Goal: Task Accomplishment & Management: Use online tool/utility

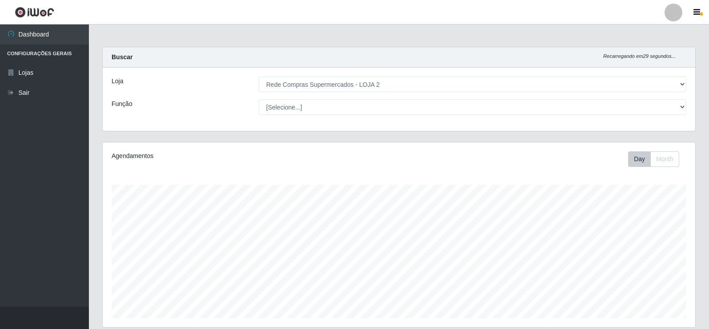
select select "161"
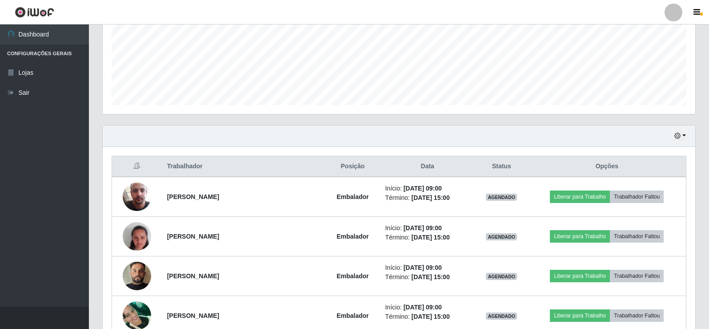
scroll to position [185, 593]
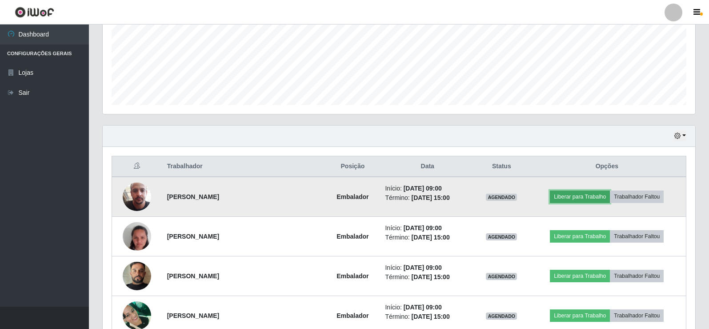
click at [584, 193] on button "Liberar para Trabalho" at bounding box center [580, 196] width 60 height 12
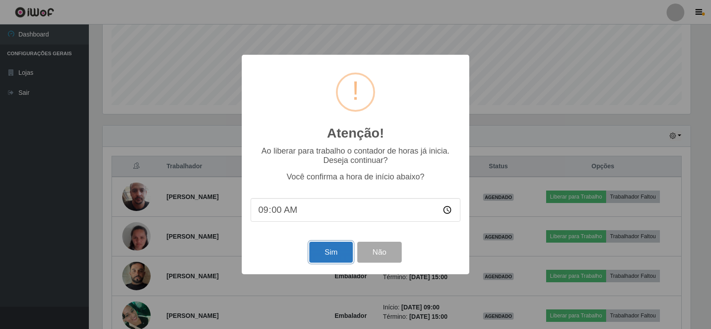
click at [334, 253] on button "Sim" at bounding box center [330, 251] width 43 height 21
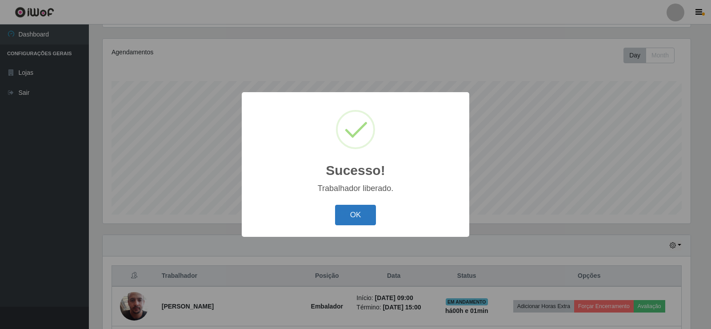
click at [347, 211] on button "OK" at bounding box center [355, 215] width 41 height 21
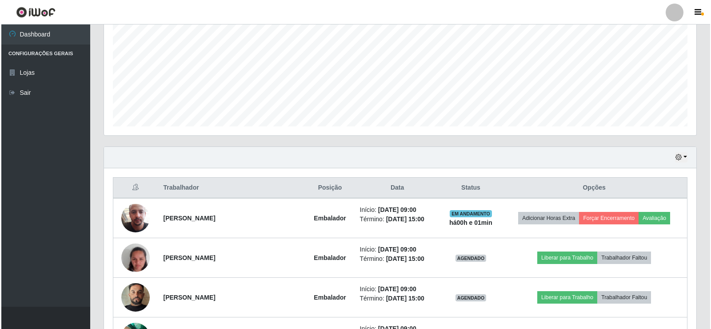
scroll to position [193, 0]
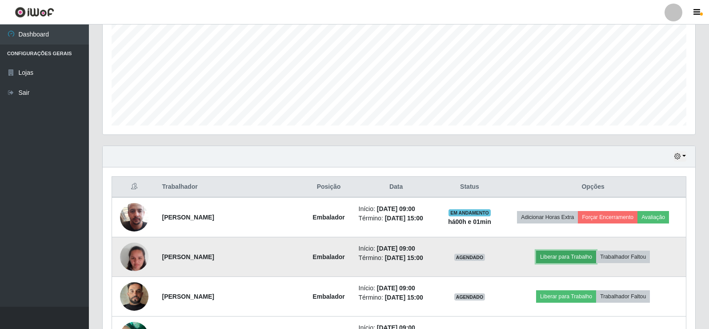
click at [563, 253] on button "Liberar para Trabalho" at bounding box center [566, 256] width 60 height 12
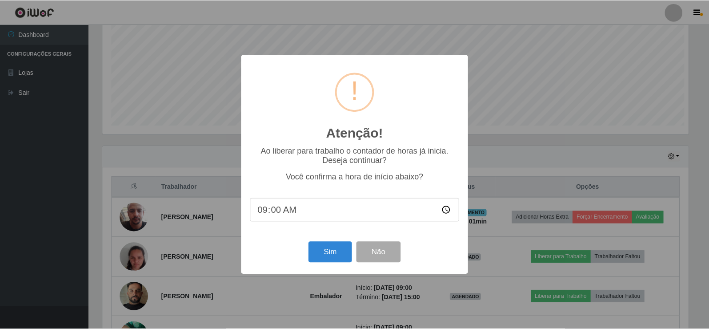
scroll to position [185, 588]
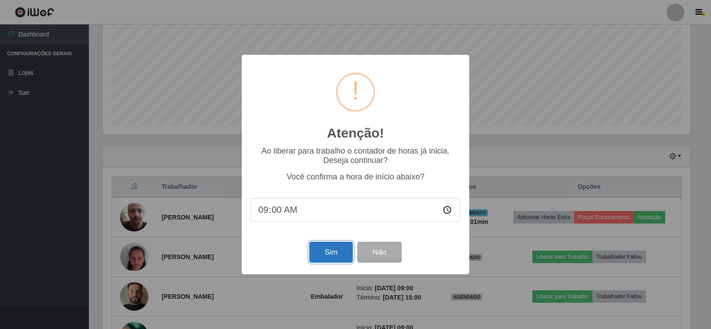
click at [339, 255] on button "Sim" at bounding box center [330, 251] width 43 height 21
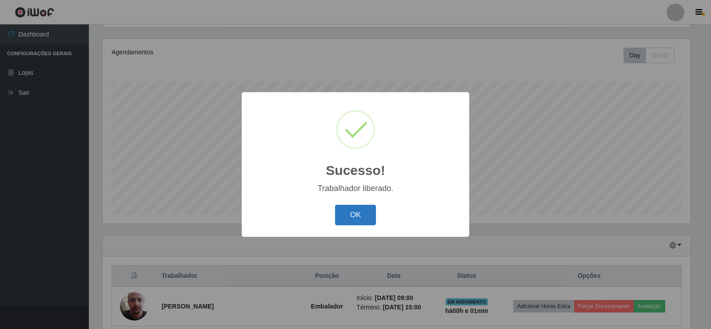
click at [361, 216] on button "OK" at bounding box center [355, 215] width 41 height 21
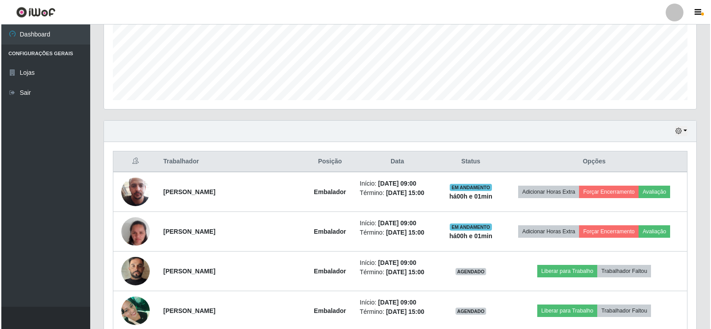
scroll to position [237, 0]
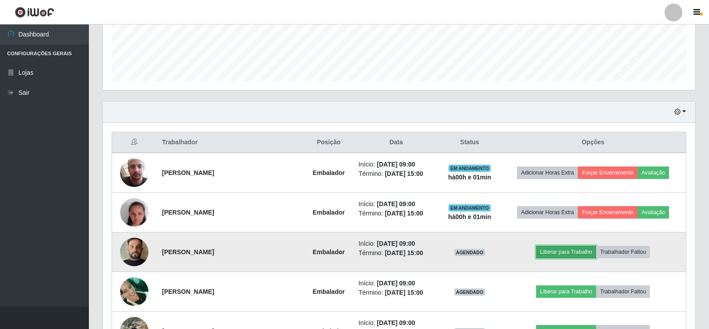
click at [568, 253] on button "Liberar para Trabalho" at bounding box center [566, 251] width 60 height 12
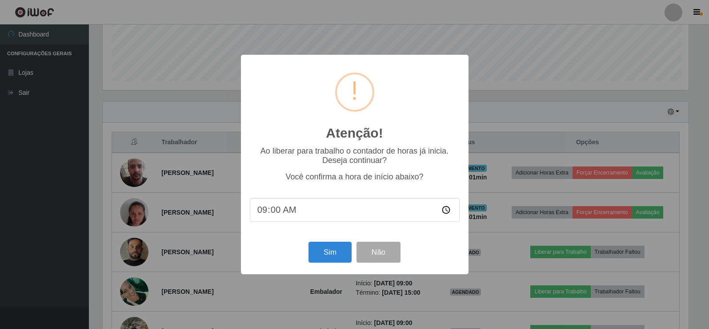
scroll to position [185, 588]
click at [324, 252] on button "Sim" at bounding box center [330, 251] width 43 height 21
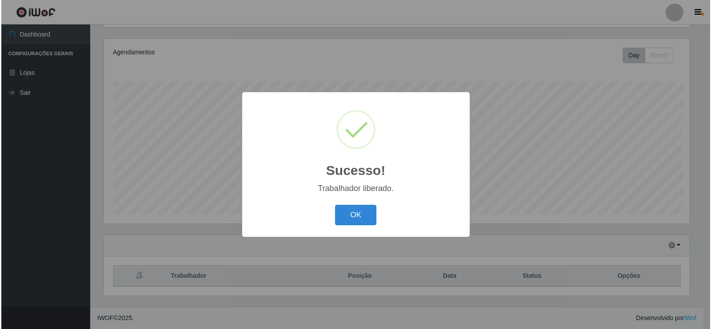
scroll to position [0, 0]
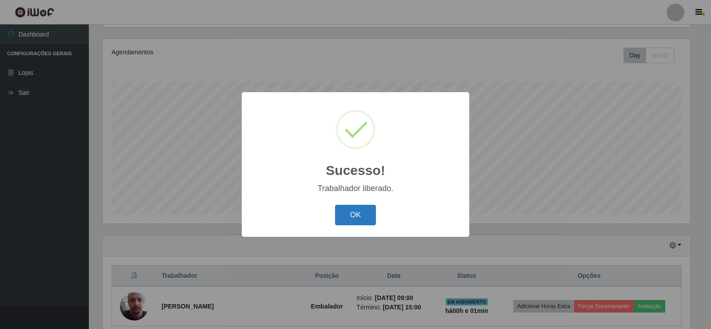
click at [364, 210] on button "OK" at bounding box center [355, 215] width 41 height 21
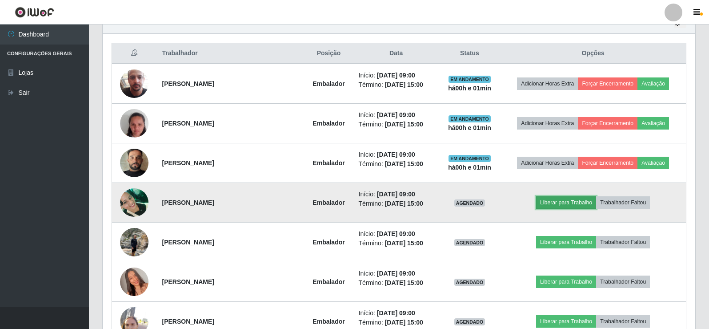
click at [550, 206] on button "Liberar para Trabalho" at bounding box center [566, 202] width 60 height 12
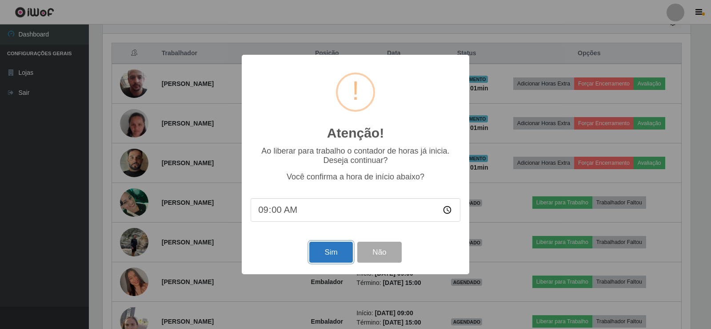
click at [319, 249] on button "Sim" at bounding box center [330, 251] width 43 height 21
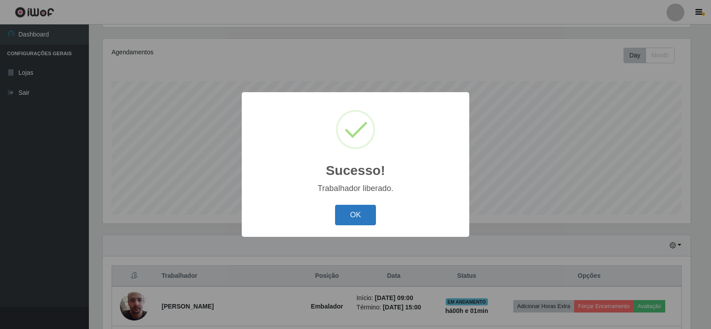
click at [346, 222] on button "OK" at bounding box center [355, 215] width 41 height 21
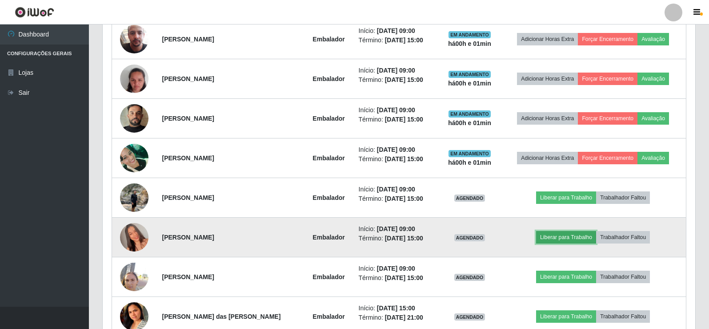
click at [569, 237] on button "Liberar para Trabalho" at bounding box center [566, 237] width 60 height 12
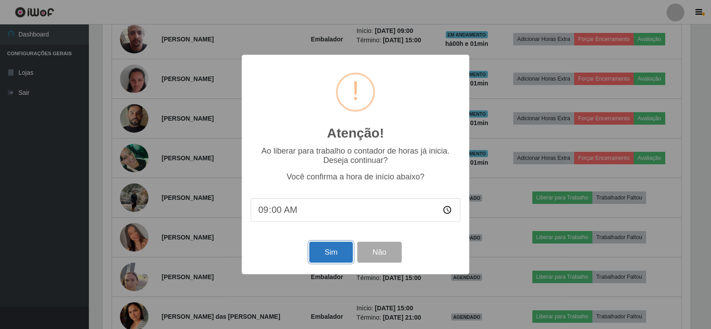
click at [327, 249] on button "Sim" at bounding box center [330, 251] width 43 height 21
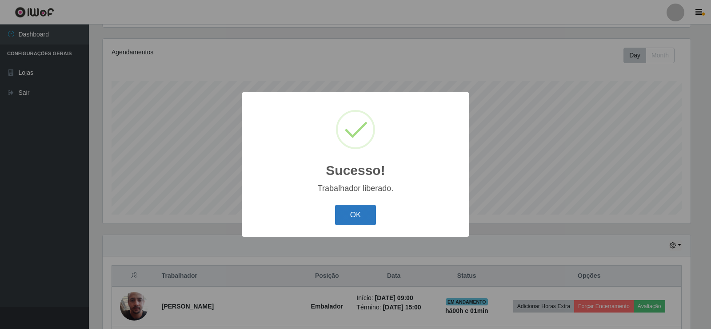
click at [358, 216] on button "OK" at bounding box center [355, 215] width 41 height 21
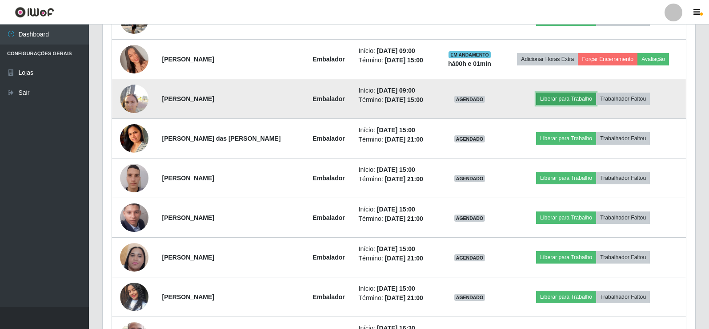
click at [561, 99] on button "Liberar para Trabalho" at bounding box center [566, 98] width 60 height 12
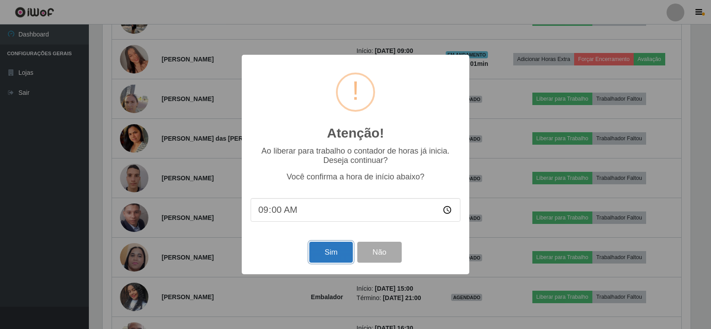
click at [328, 257] on button "Sim" at bounding box center [330, 251] width 43 height 21
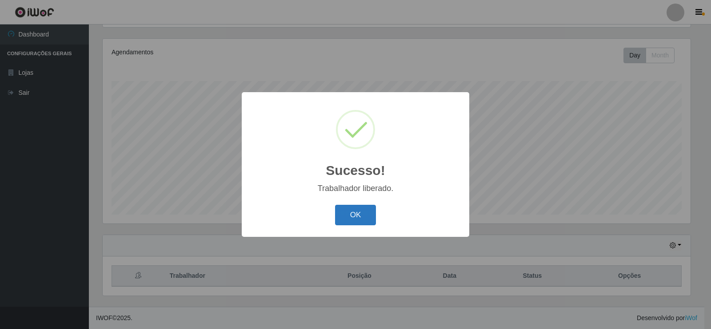
click at [366, 205] on button "OK" at bounding box center [355, 215] width 41 height 21
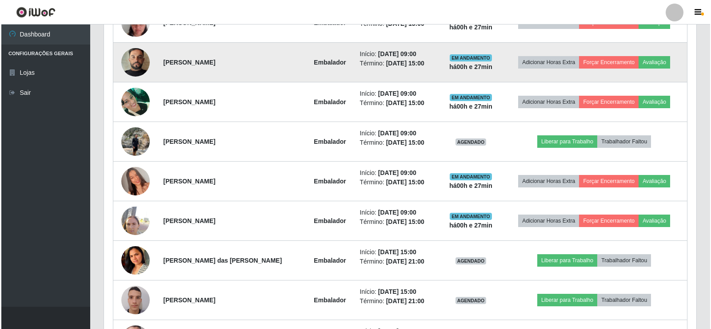
scroll to position [415, 0]
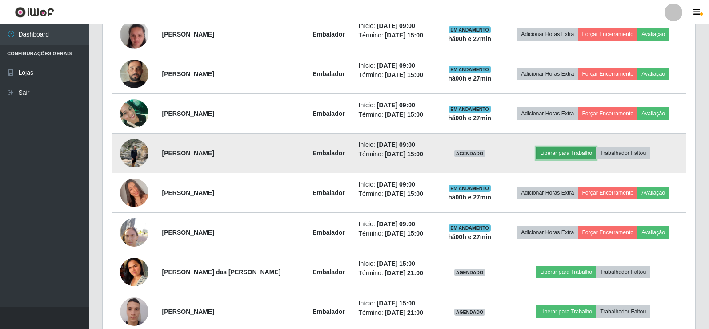
click at [566, 151] on button "Liberar para Trabalho" at bounding box center [566, 153] width 60 height 12
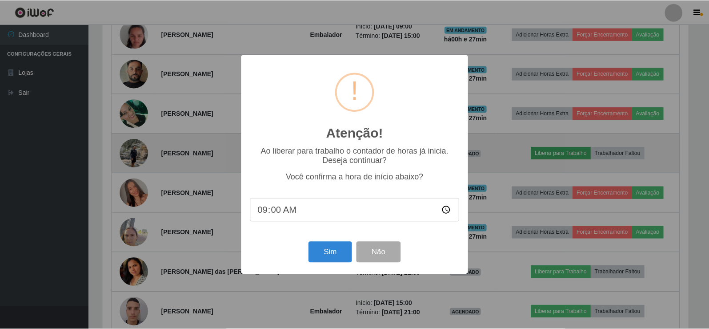
scroll to position [185, 588]
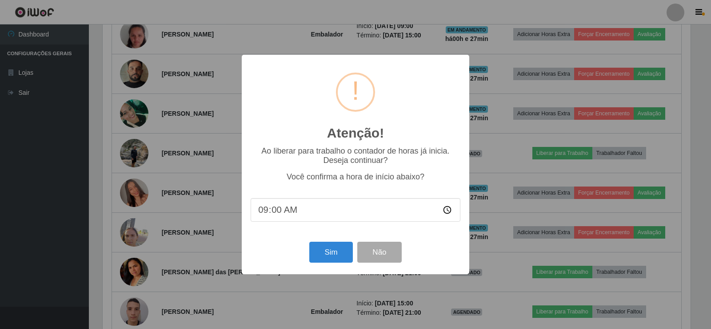
click at [272, 212] on input "09:00" at bounding box center [356, 210] width 210 height 24
type input "09:27"
click at [333, 249] on button "Sim" at bounding box center [330, 251] width 43 height 21
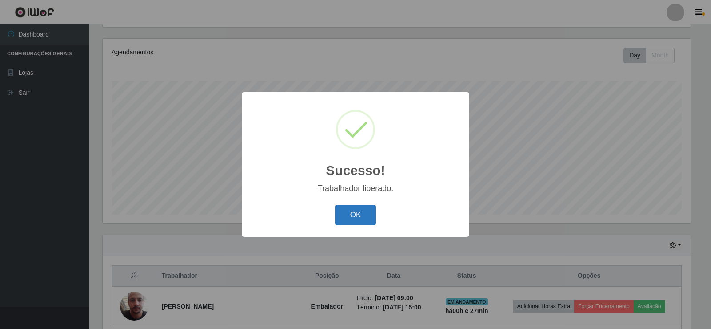
click at [363, 209] on button "OK" at bounding box center [355, 215] width 41 height 21
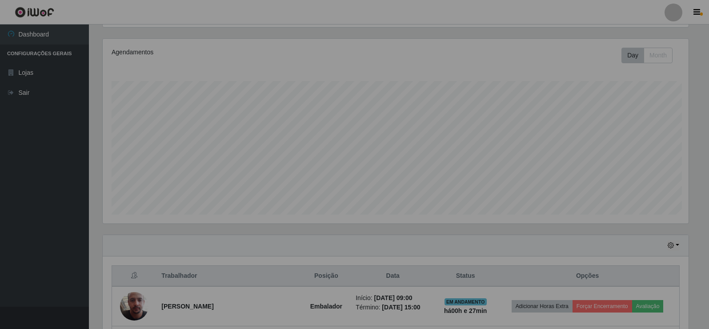
scroll to position [185, 593]
